Goal: Information Seeking & Learning: Learn about a topic

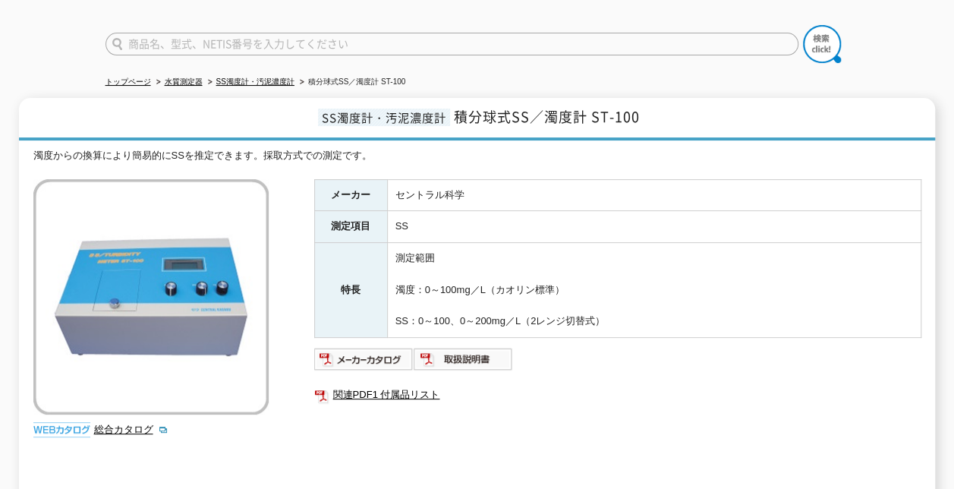
scroll to position [325, 0]
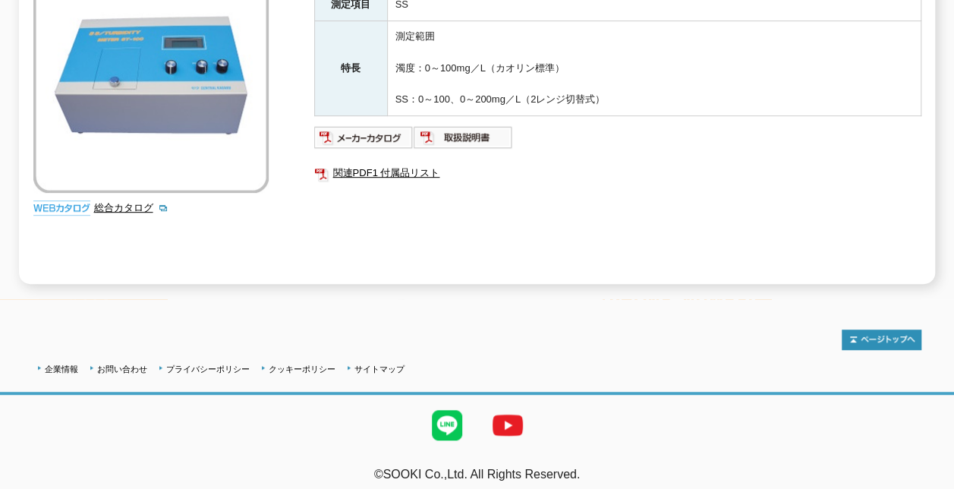
drag, startPoint x: 686, startPoint y: 364, endPoint x: 604, endPoint y: 457, distance: 123.6
click at [604, 457] on body "株式会社 ソーキ spMenu 日々進化する計測技術と多種・多様化するニーズにレンタルでお応えします。 お電話でのお問い合わせは [PHONE_NUMBER]…" at bounding box center [477, 86] width 954 height 823
click at [604, 467] on address "©SOOKI Co.,Ltd. All Rights Reserved." at bounding box center [477, 475] width 954 height 16
click at [608, 483] on p "テストMail" at bounding box center [477, 491] width 954 height 16
drag, startPoint x: 608, startPoint y: 473, endPoint x: 741, endPoint y: 90, distance: 405.5
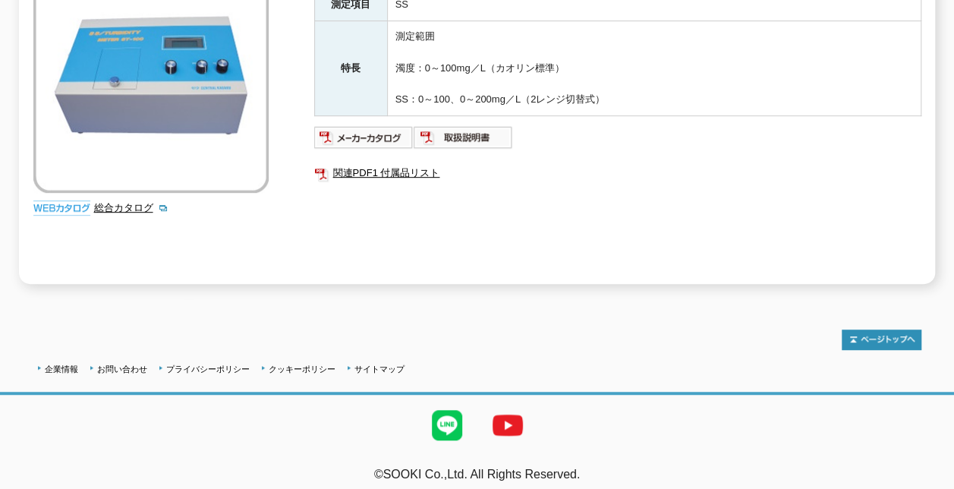
click at [741, 90] on body "株式会社 ソーキ spMenu 日々進化する計測技術と多種・多様化するニーズにレンタルでお応えします。 お電話でのお問い合わせは [PHONE_NUMBER]…" at bounding box center [477, 86] width 954 height 823
drag, startPoint x: 741, startPoint y: 90, endPoint x: 695, endPoint y: 231, distance: 147.6
click at [695, 231] on div "メーカー セントラル科学 測定項目 SS 特長 測定範囲 濁度：0～100mg／L（カオリン標準） SS：0～100、0～200mg／L（2レンジ切替式） 関…" at bounding box center [617, 121] width 607 height 326
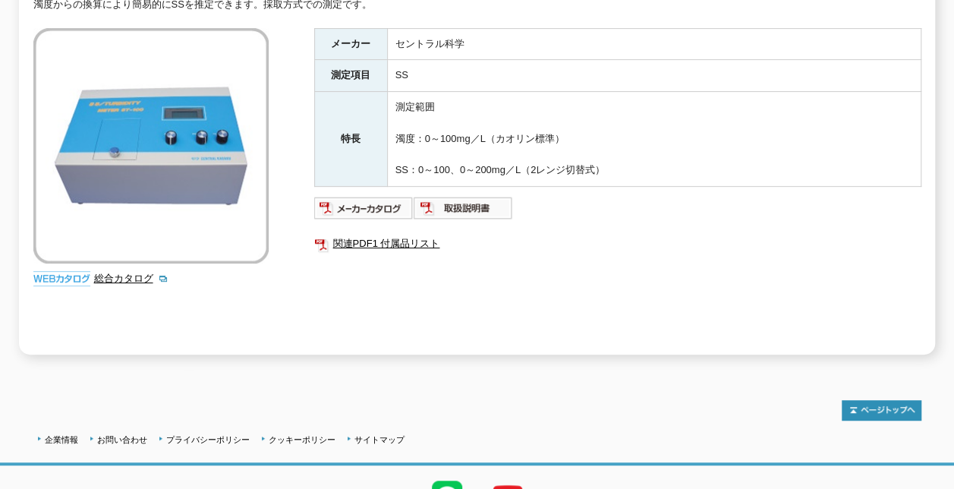
scroll to position [173, 0]
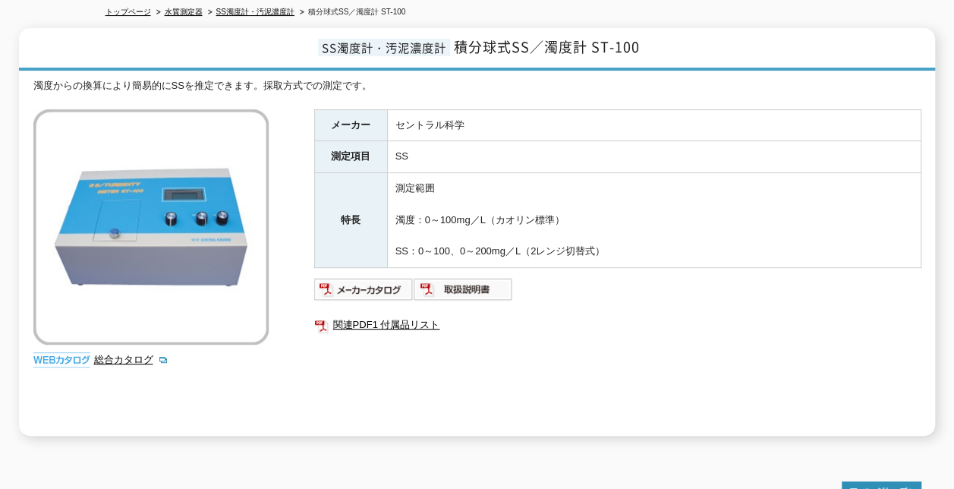
click at [598, 234] on td "測定範囲 濁度：0～100mg／L（カオリン標準） SS：0～100、0～200mg／L（2レンジ切替式）" at bounding box center [653, 220] width 533 height 95
drag, startPoint x: 611, startPoint y: 238, endPoint x: 536, endPoint y: 386, distance: 165.6
click at [360, 285] on div "メーカー セントラル科学 測定項目 SS 特長 測定範囲 濁度：0～100mg／L（カオリン標準） SS：0～100、0～200mg／L（2レンジ切替式） 関…" at bounding box center [617, 272] width 607 height 326
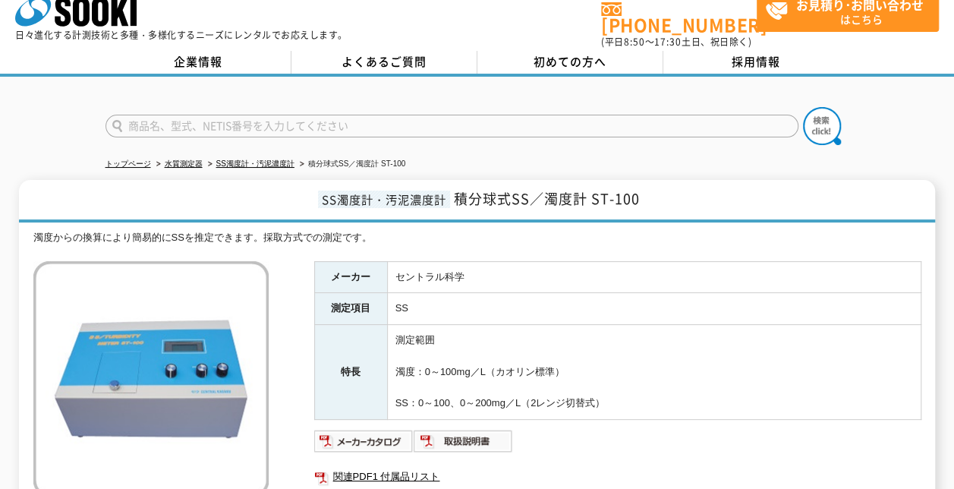
scroll to position [21, 0]
drag, startPoint x: 672, startPoint y: 216, endPoint x: 640, endPoint y: 209, distance: 32.6
click at [672, 215] on div "SS濁度計・汚泥濃度計 積分球式SS／濁度計 ST-100 濁度からの換算により簡易的にSSを推定できます。採取方式での測定です。 総合カタログ メーカー セ…" at bounding box center [477, 383] width 916 height 407
drag, startPoint x: 445, startPoint y: 190, endPoint x: 329, endPoint y: 207, distance: 116.6
click at [443, 190] on span "SS濁度計・汚泥濃度計" at bounding box center [384, 198] width 132 height 17
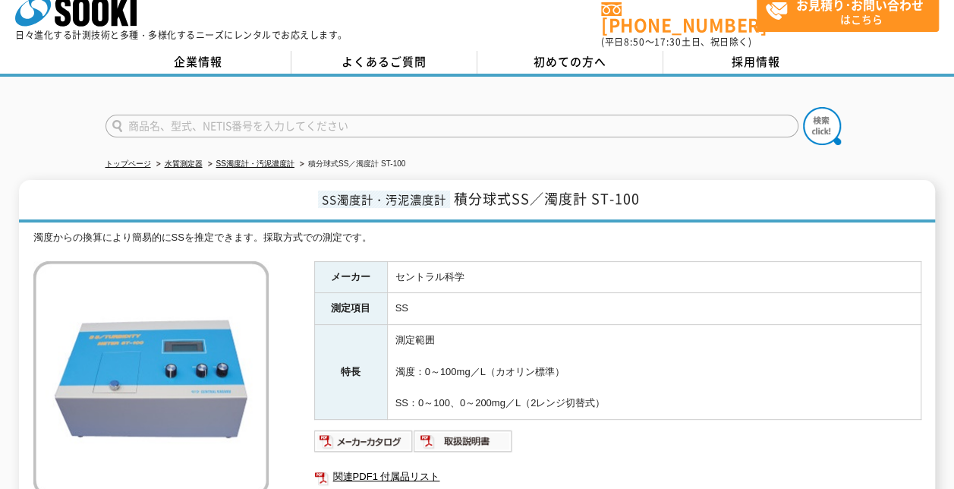
drag, startPoint x: 314, startPoint y: 209, endPoint x: 292, endPoint y: 223, distance: 25.9
click at [313, 210] on h1 "SS濁度計・汚泥濃度計 積分球式SS／濁度計 ST-100" at bounding box center [477, 201] width 916 height 42
drag, startPoint x: 279, startPoint y: 229, endPoint x: 98, endPoint y: 215, distance: 181.9
click at [277, 230] on div "濁度からの換算により簡易的にSSを推定できます。採取方式での測定です。" at bounding box center [477, 238] width 888 height 16
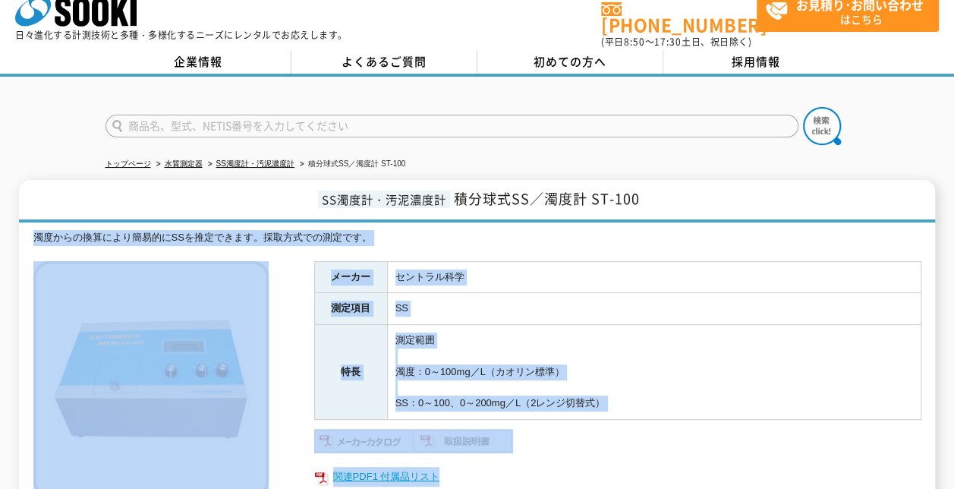
drag, startPoint x: 27, startPoint y: 222, endPoint x: 582, endPoint y: 472, distance: 608.2
click at [582, 472] on div "SS濁度計・汚泥濃度計 積分球式SS／濁度計 ST-100 濁度からの換算により簡易的にSSを推定できます。採取方式での測定です。 総合カタログ メーカー セ…" at bounding box center [477, 383] width 916 height 407
click at [445, 293] on td "SS" at bounding box center [653, 309] width 533 height 32
